Goal: Task Accomplishment & Management: Manage account settings

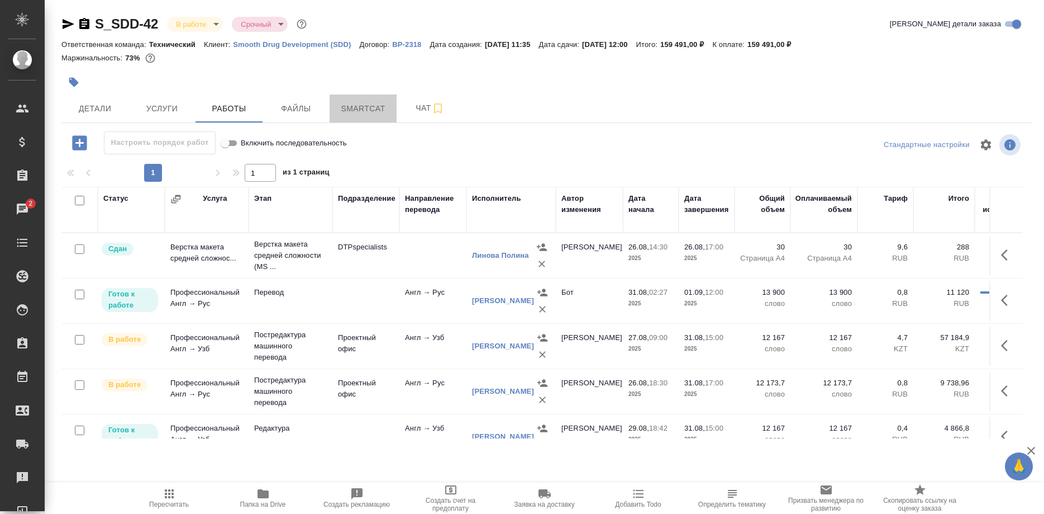
click at [354, 113] on span "Smartcat" at bounding box center [363, 109] width 54 height 14
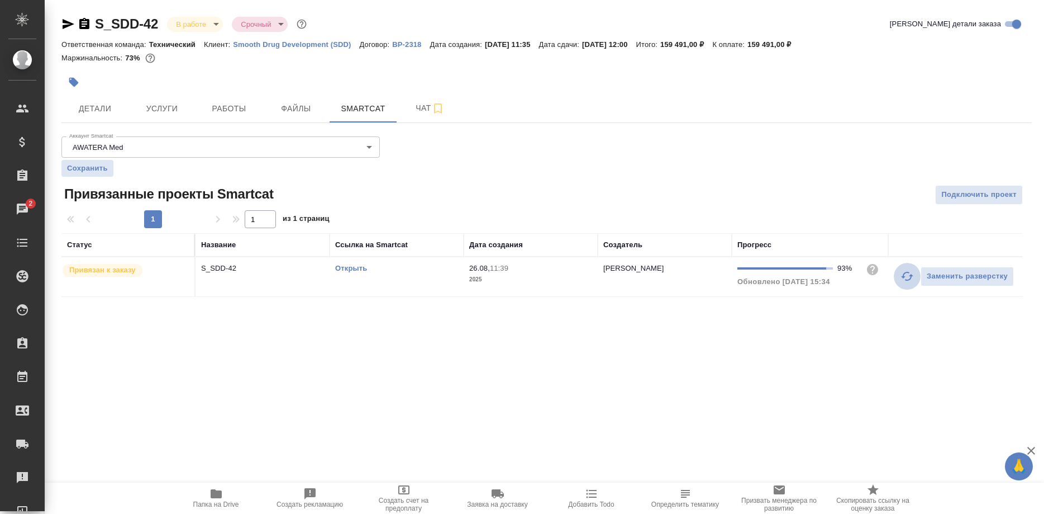
click at [896, 280] on button "button" at bounding box center [907, 276] width 27 height 27
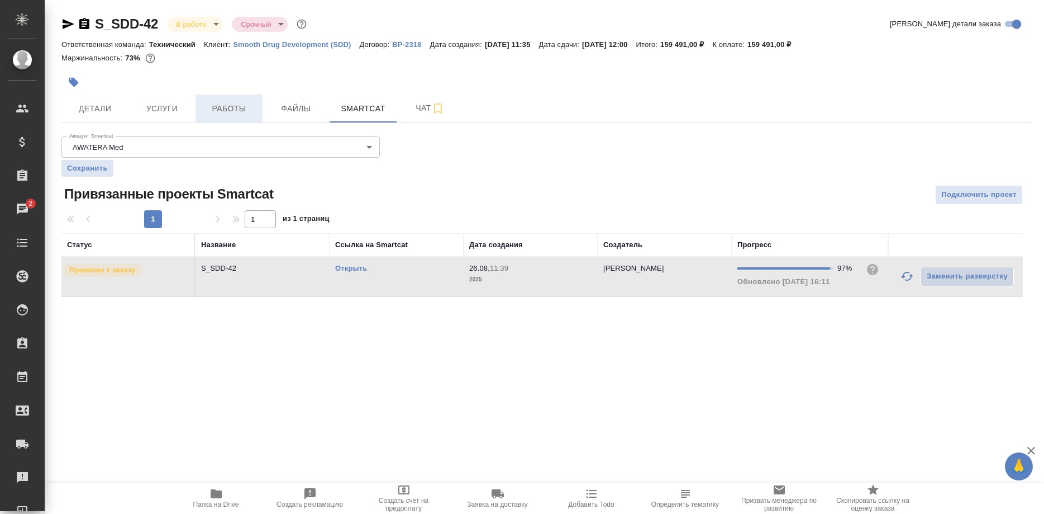
click at [226, 115] on span "Работы" at bounding box center [229, 109] width 54 height 14
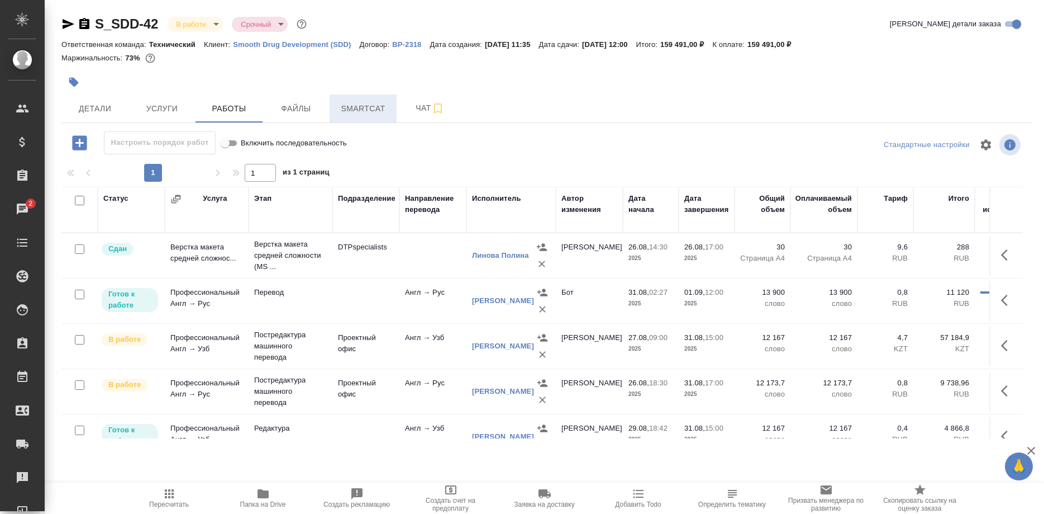
click at [370, 103] on span "Smartcat" at bounding box center [363, 109] width 54 height 14
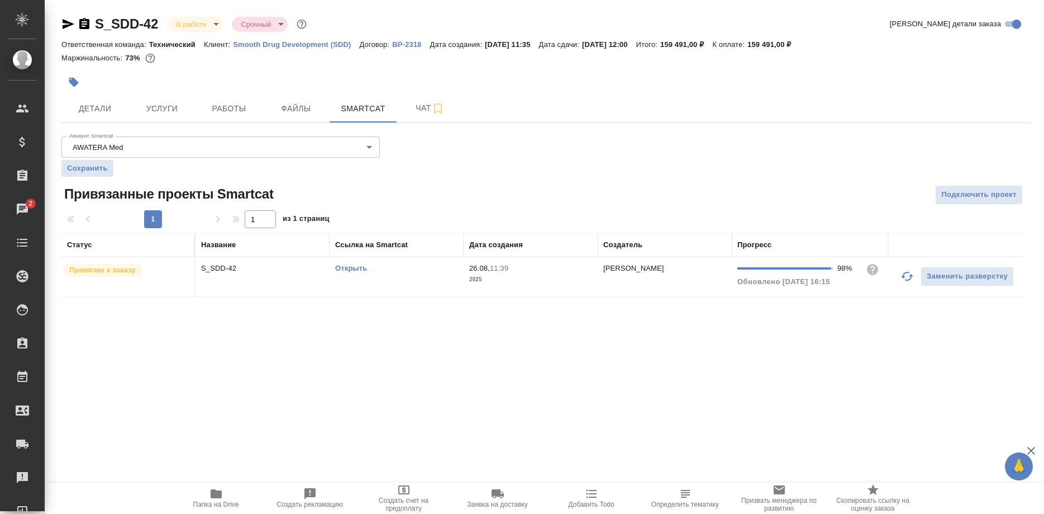
click at [897, 273] on button "button" at bounding box center [907, 276] width 27 height 27
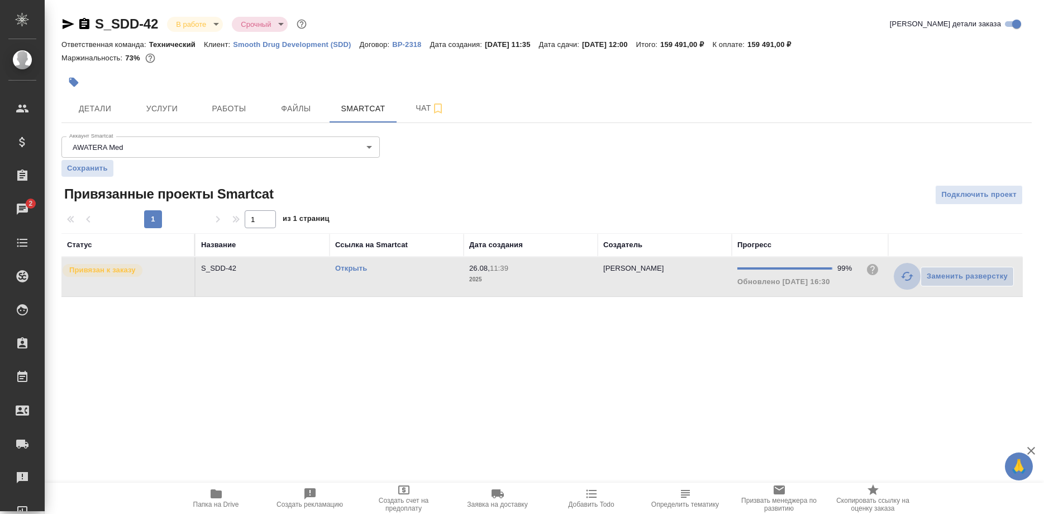
click at [896, 279] on button "button" at bounding box center [907, 276] width 27 height 27
click at [344, 265] on link "Открыть" at bounding box center [351, 268] width 32 height 8
click at [346, 268] on link "Открыть" at bounding box center [351, 268] width 32 height 8
click at [226, 105] on span "Работы" at bounding box center [229, 109] width 54 height 14
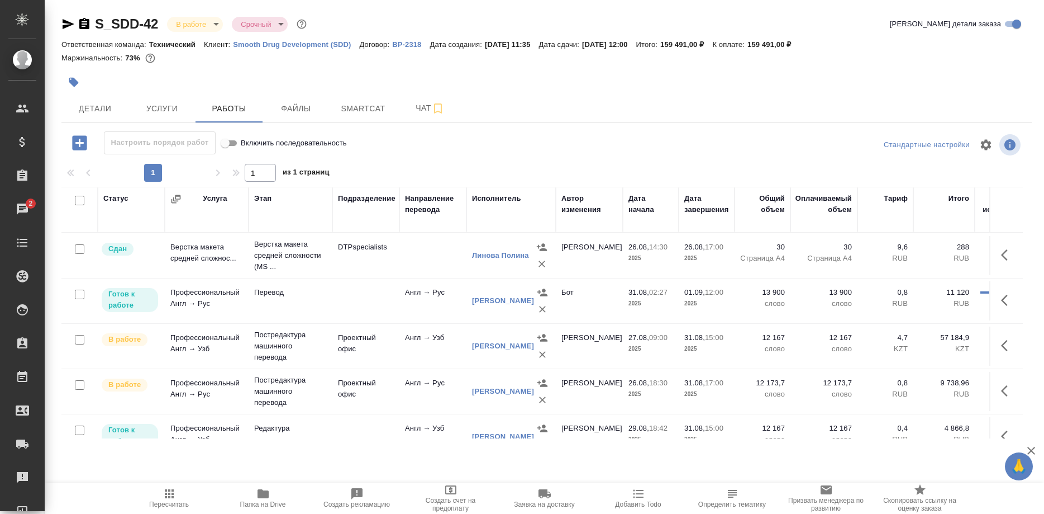
click at [490, 351] on div "[PERSON_NAME]" at bounding box center [503, 345] width 62 height 11
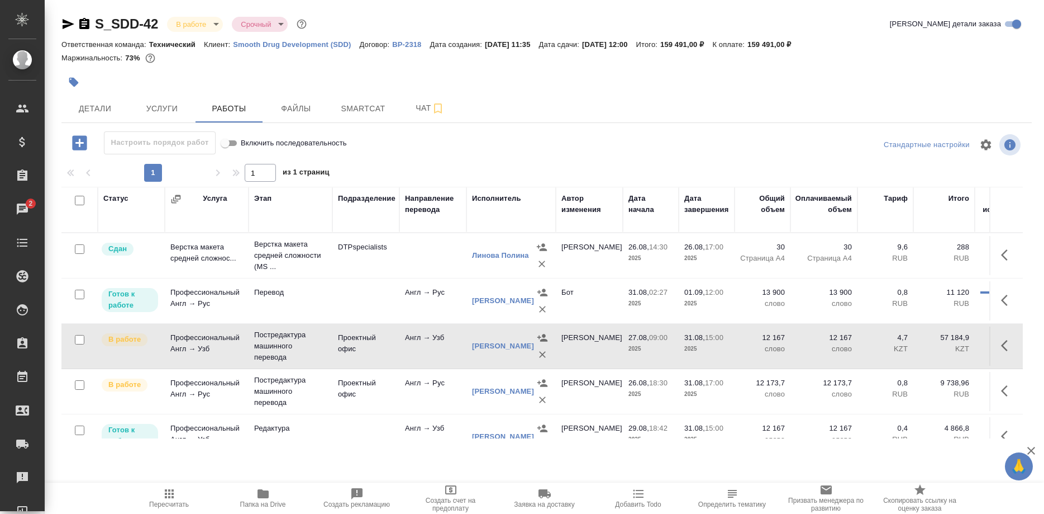
click at [486, 351] on div "[PERSON_NAME]" at bounding box center [503, 345] width 62 height 11
click at [478, 347] on link "[PERSON_NAME]" at bounding box center [503, 345] width 62 height 8
click at [535, 352] on button "button" at bounding box center [542, 354] width 17 height 17
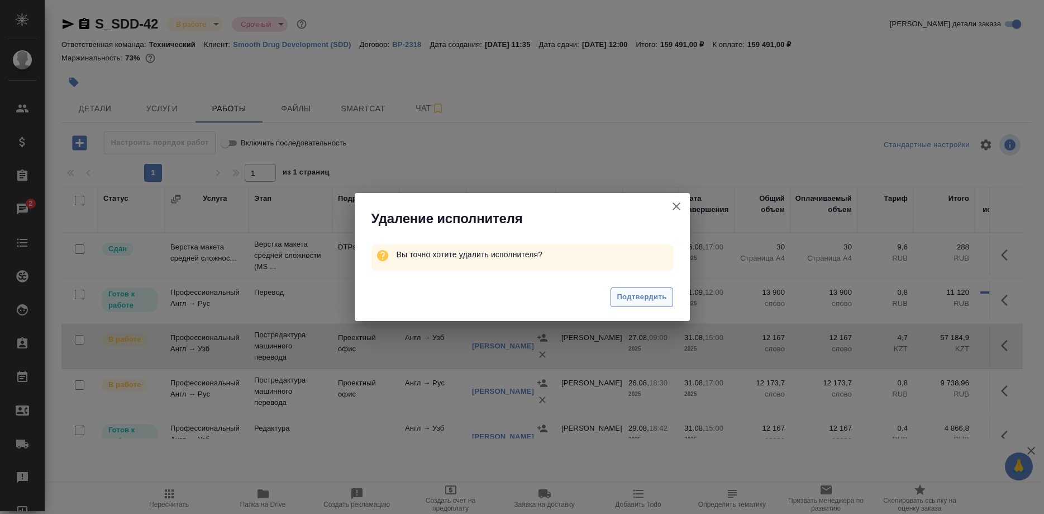
click at [633, 297] on span "Подтвердить" at bounding box center [642, 297] width 50 height 13
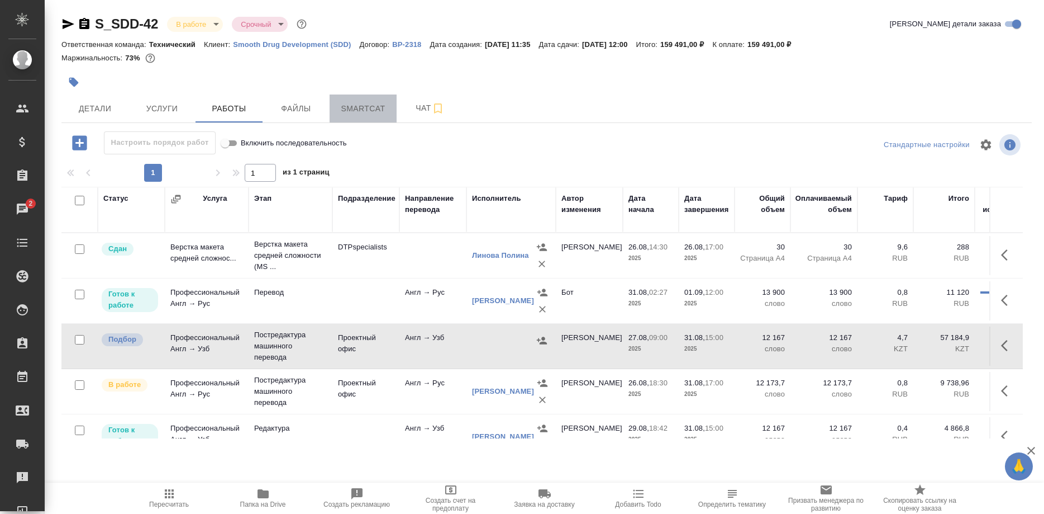
click at [346, 108] on span "Smartcat" at bounding box center [363, 109] width 54 height 14
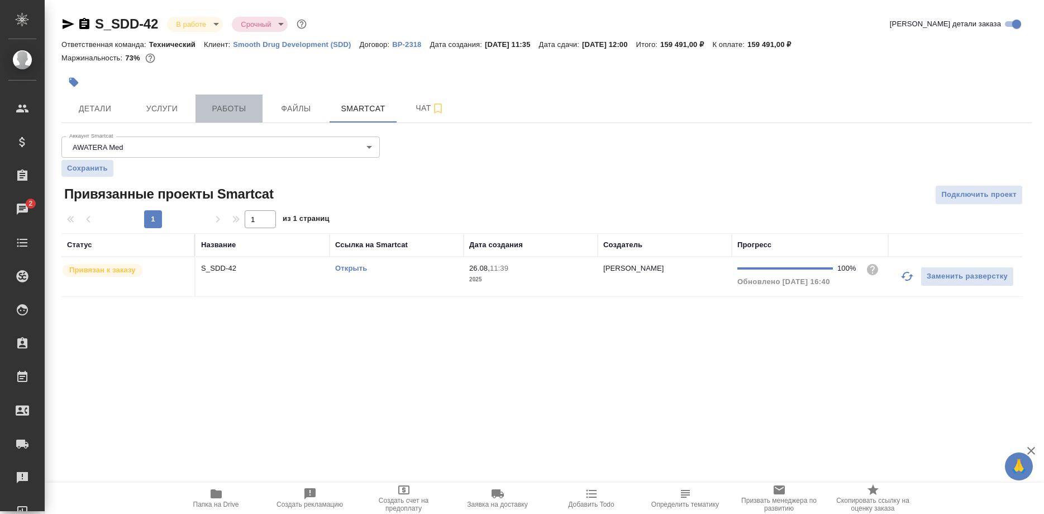
click at [220, 107] on span "Работы" at bounding box center [229, 109] width 54 height 14
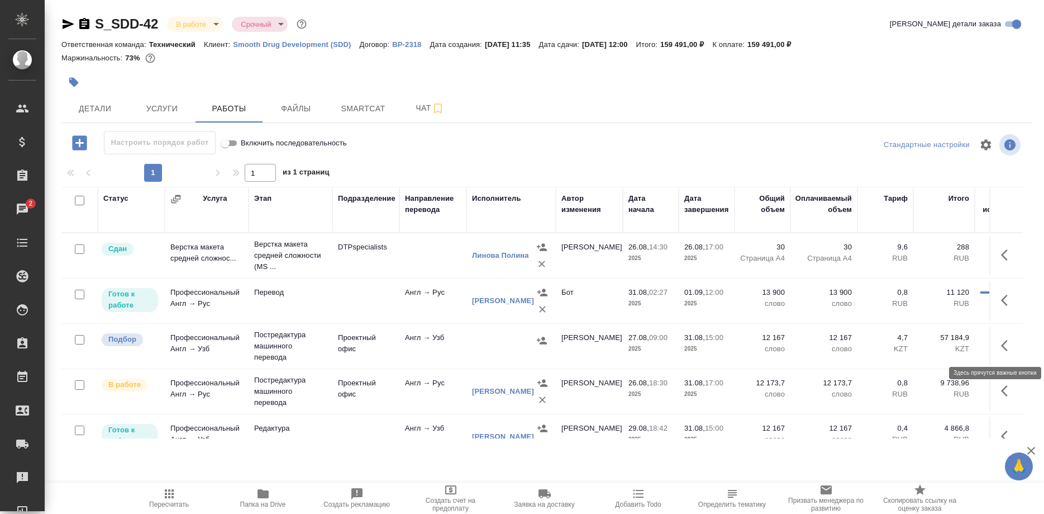
click at [1001, 345] on button "button" at bounding box center [1008, 345] width 27 height 27
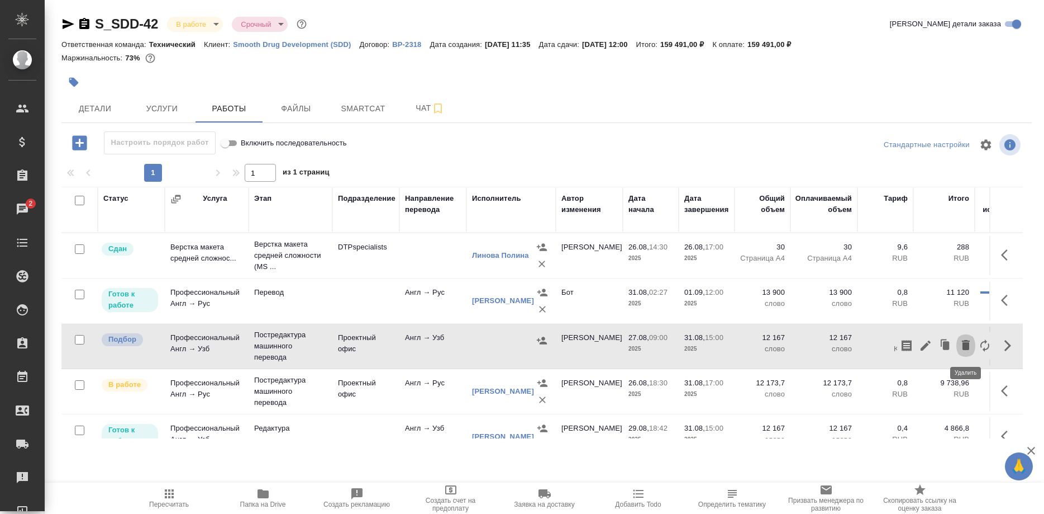
click at [965, 346] on icon "button" at bounding box center [966, 345] width 8 height 10
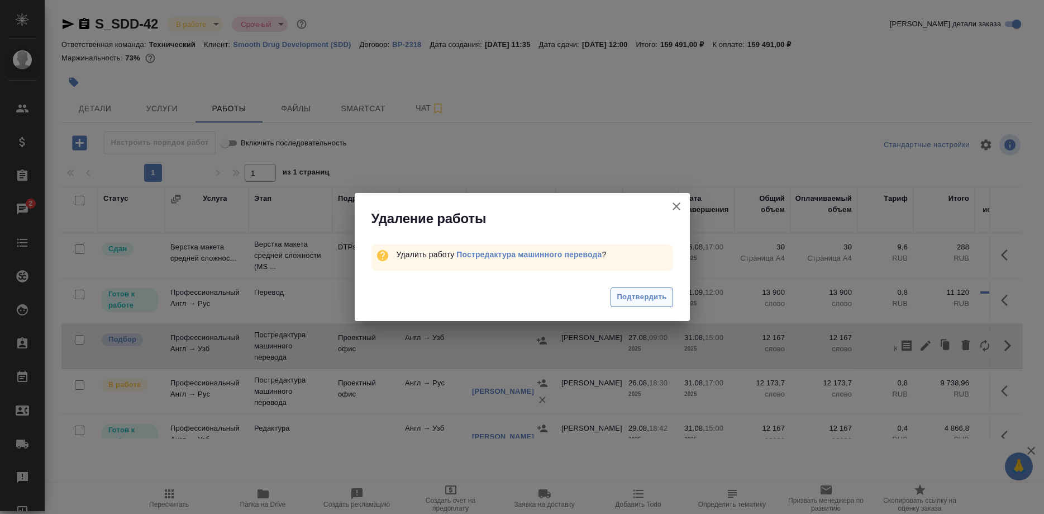
click at [638, 301] on span "Подтвердить" at bounding box center [642, 297] width 50 height 13
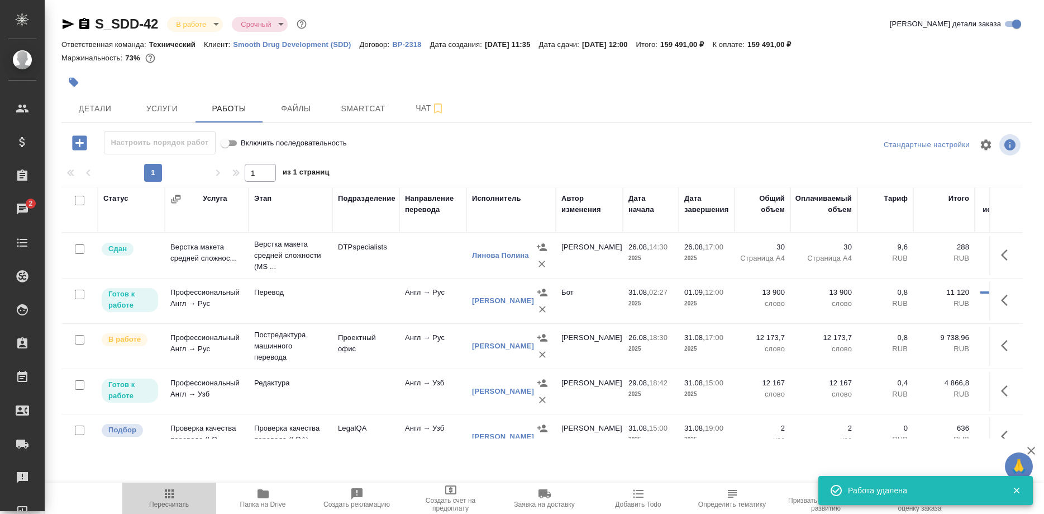
click at [172, 497] on icon "button" at bounding box center [169, 493] width 9 height 9
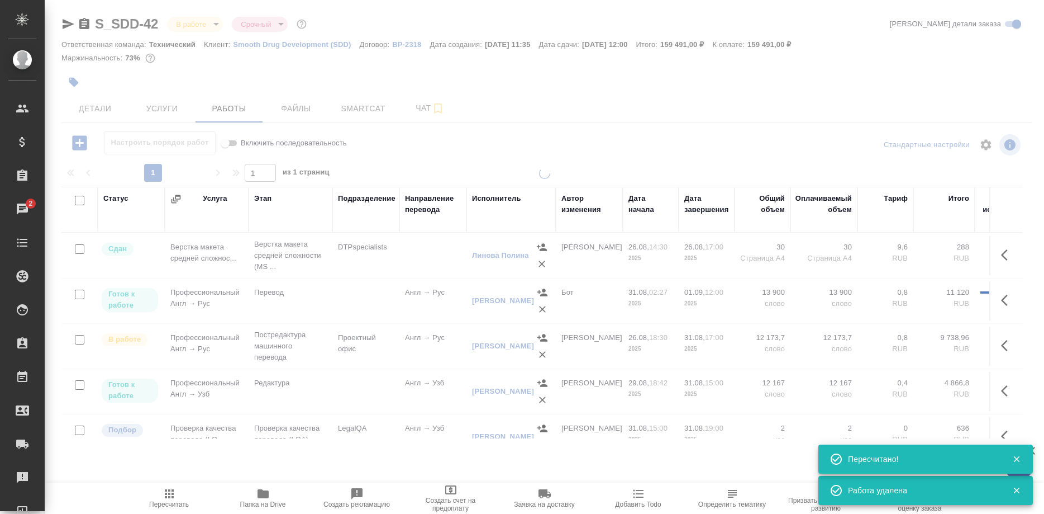
click at [172, 497] on icon "button" at bounding box center [169, 493] width 9 height 9
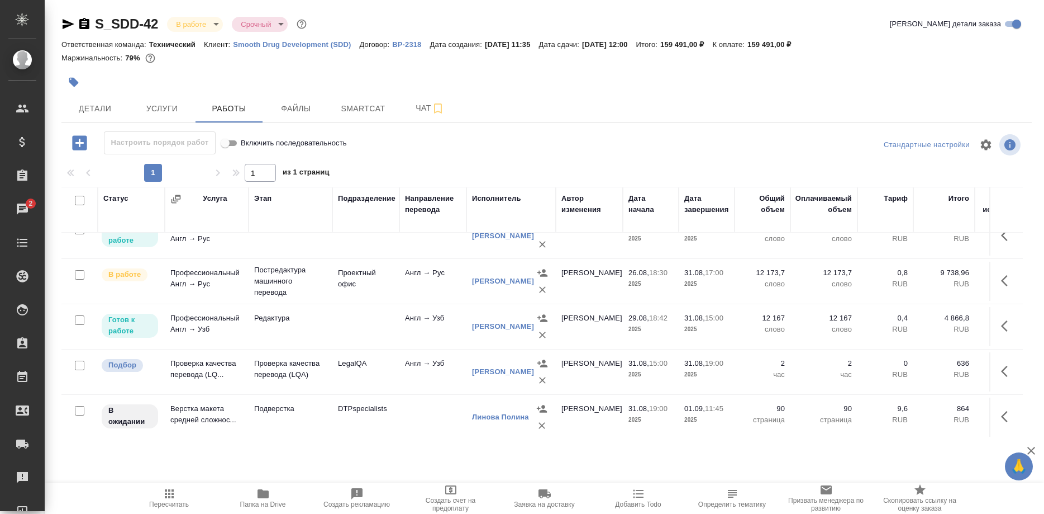
scroll to position [66, 0]
click at [411, 113] on span "Чат" at bounding box center [430, 108] width 54 height 14
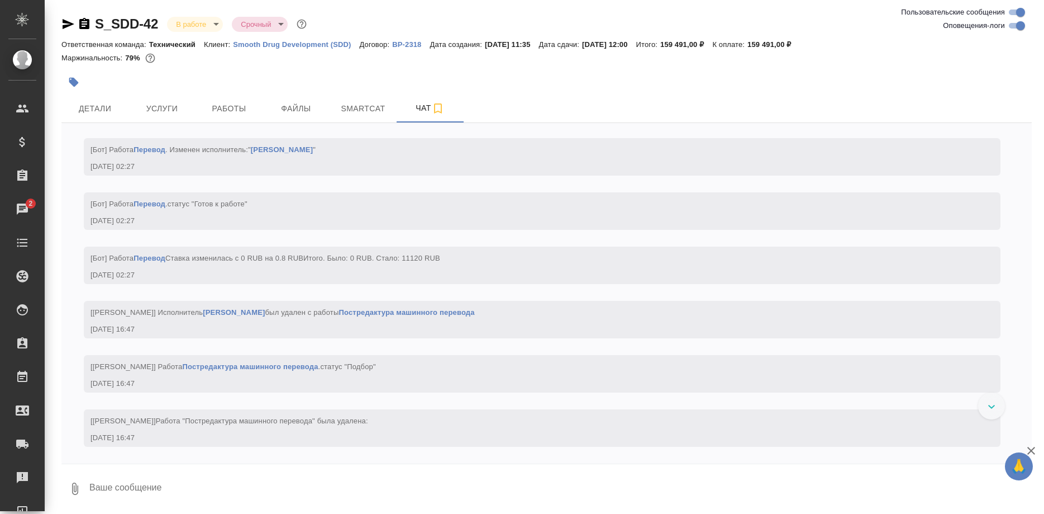
scroll to position [9637, 0]
click at [289, 105] on span "Файлы" at bounding box center [296, 109] width 54 height 14
click at [241, 107] on span "Работы" at bounding box center [229, 109] width 54 height 14
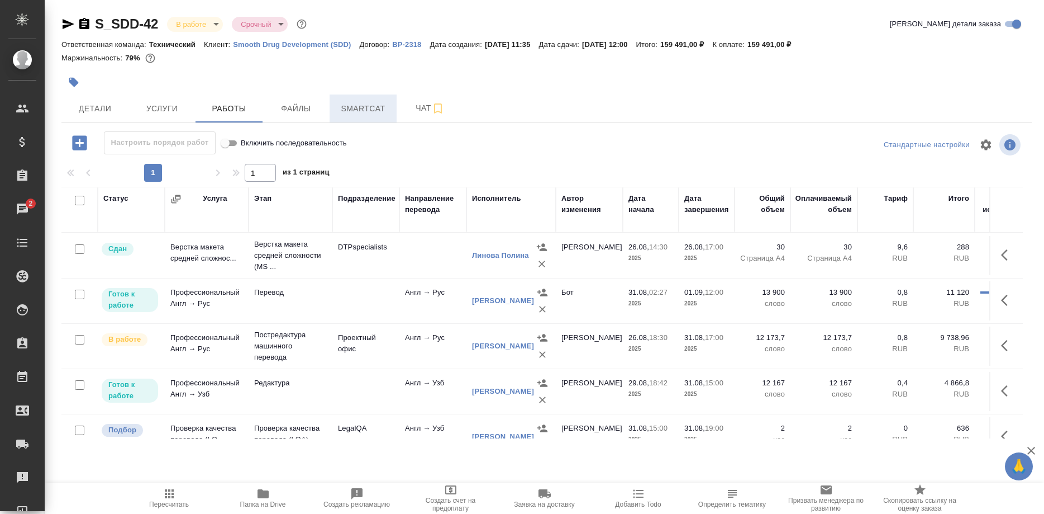
click at [351, 102] on button "Smartcat" at bounding box center [363, 108] width 67 height 28
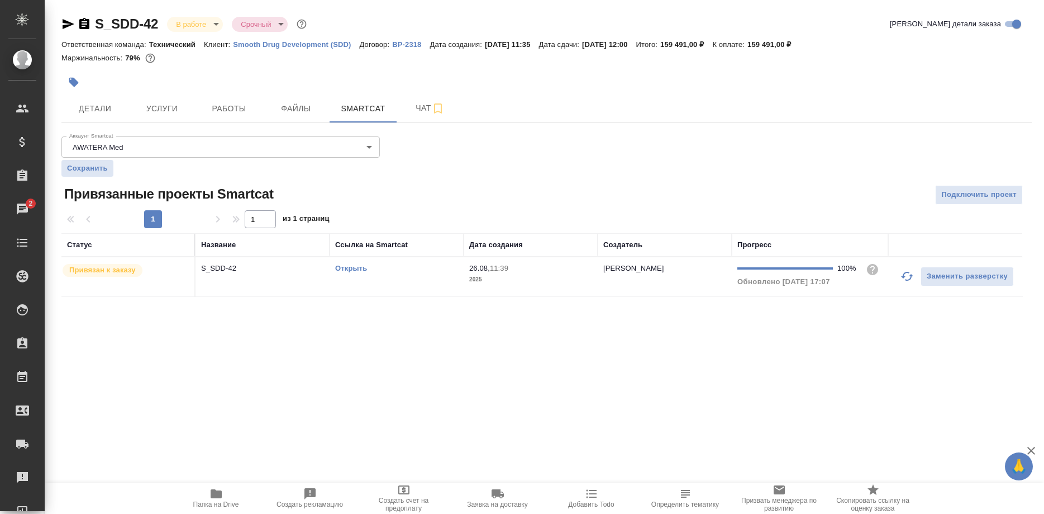
click at [353, 270] on link "Открыть" at bounding box center [351, 268] width 32 height 8
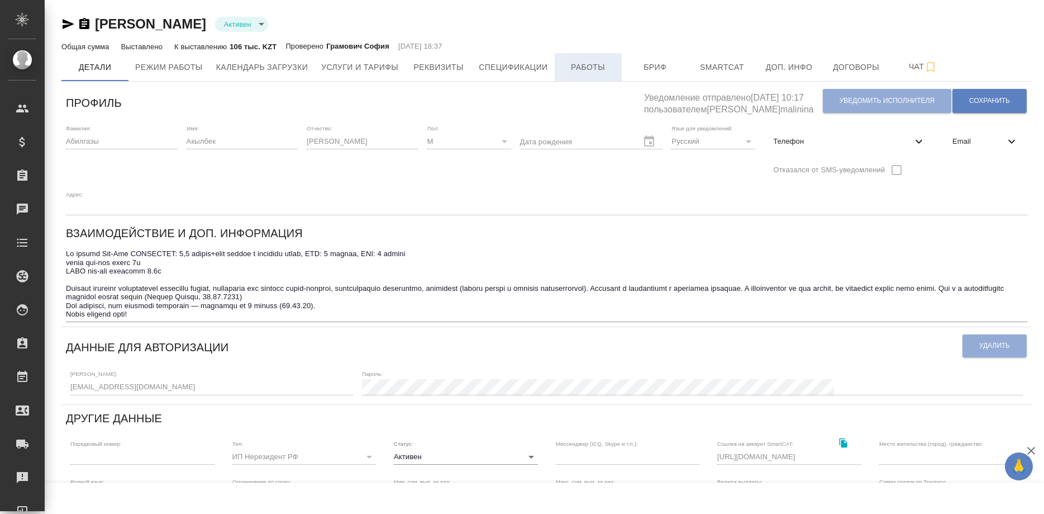
click at [582, 72] on span "Работы" at bounding box center [589, 67] width 54 height 14
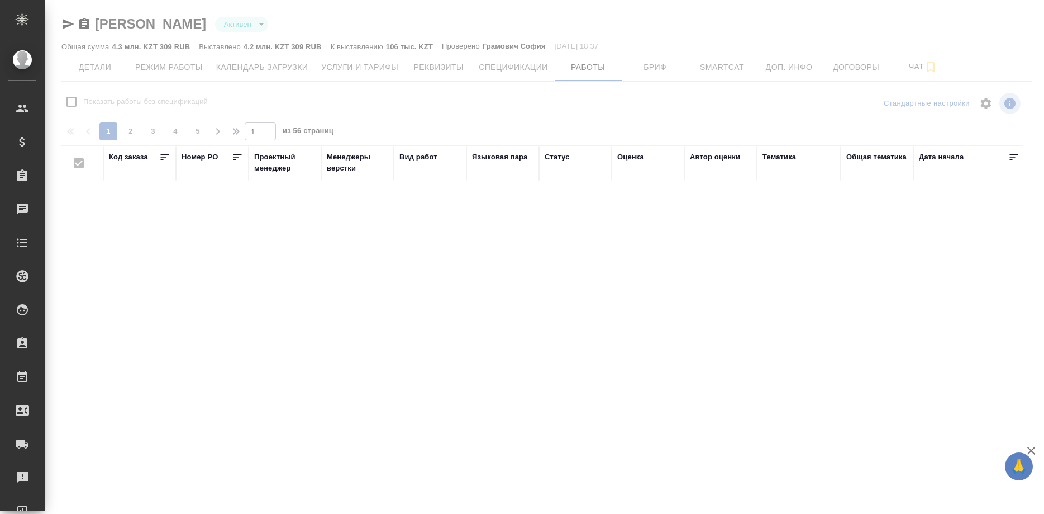
checkbox input "false"
